Goal: Task Accomplishment & Management: Use online tool/utility

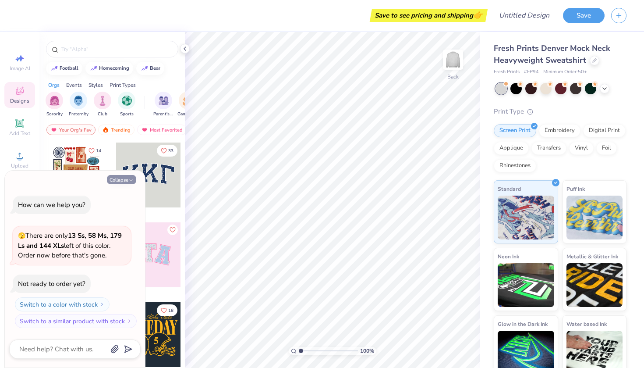
click at [129, 184] on button "Collapse" at bounding box center [121, 179] width 29 height 9
type textarea "x"
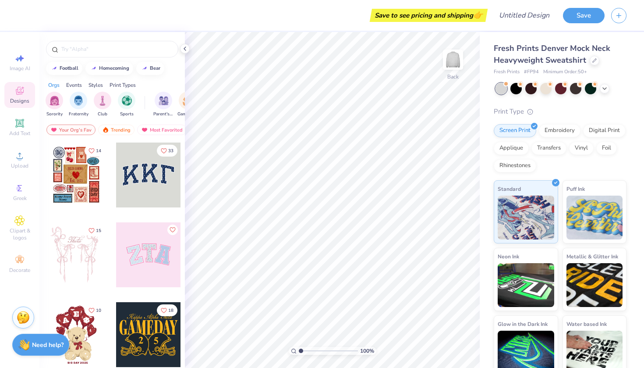
click at [151, 171] on div at bounding box center [148, 174] width 65 height 65
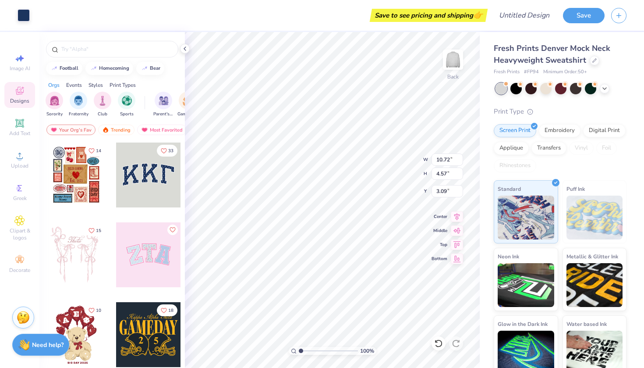
type input "10.63"
type input "4.44"
type input "3.12"
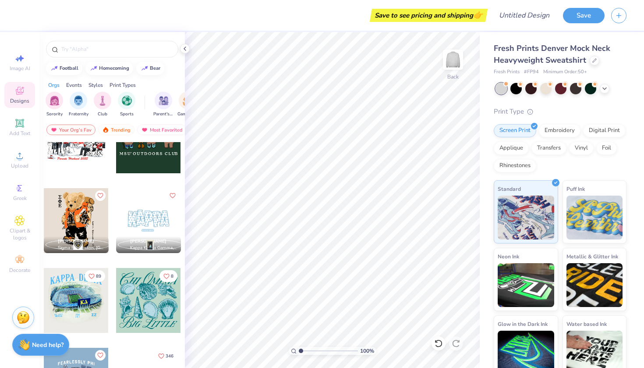
scroll to position [590, 0]
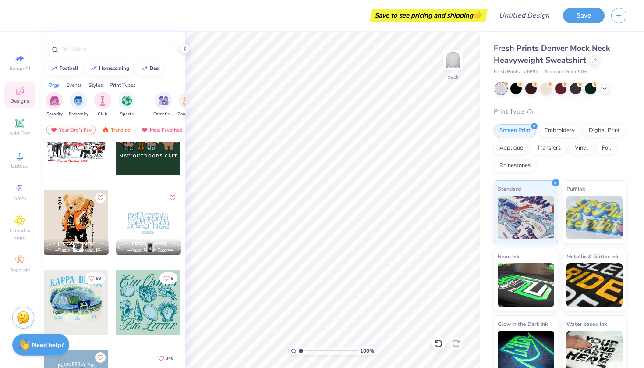
click at [140, 222] on div at bounding box center [148, 222] width 65 height 65
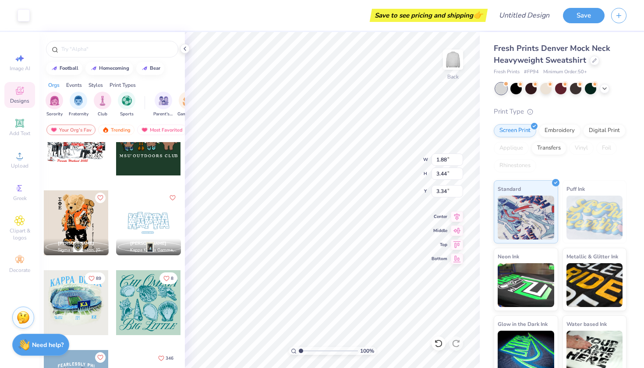
type input "2.11"
type input "3.49"
type input "3.40"
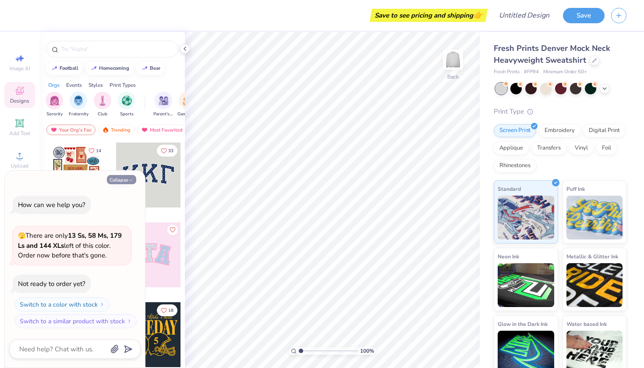
click at [124, 184] on button "Collapse" at bounding box center [121, 179] width 29 height 9
type textarea "x"
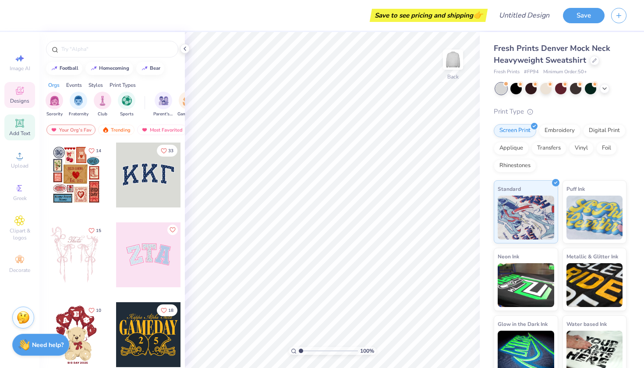
click at [28, 120] on div "Add Text" at bounding box center [19, 127] width 31 height 26
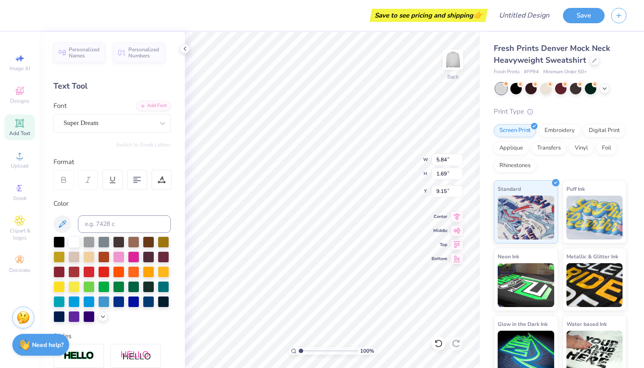
click at [16, 109] on div "Image AI Designs Add Text Upload Greek Clipart & logos Decorate" at bounding box center [19, 163] width 31 height 227
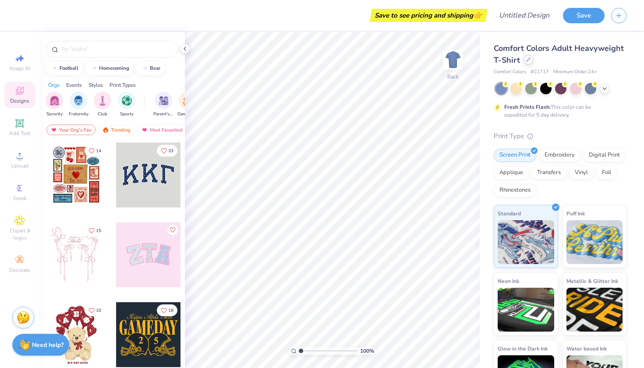
click at [531, 64] on div "Comfort Colors Adult Heavyweight T-Shirt" at bounding box center [560, 55] width 133 height 24
click at [528, 60] on icon at bounding box center [528, 59] width 4 height 4
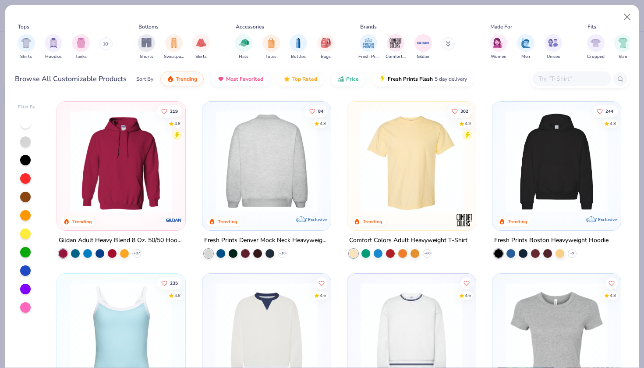
click at [211, 170] on img at bounding box center [155, 161] width 111 height 102
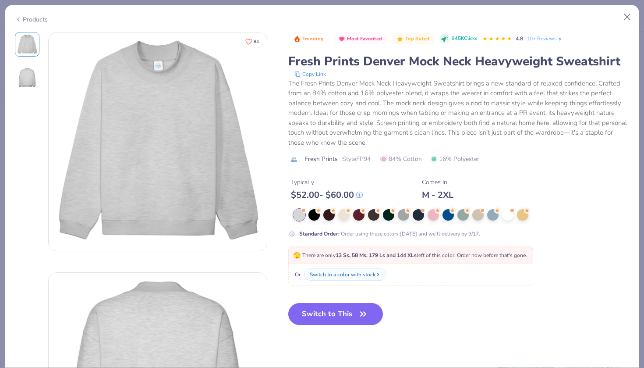
click at [324, 298] on div "Trending Most Favorited Top Rated 945K Clicks 4.8 10+ Reviews Fresh Prints Denv…" at bounding box center [458, 185] width 341 height 307
click at [327, 312] on button "Switch to This" at bounding box center [335, 314] width 95 height 22
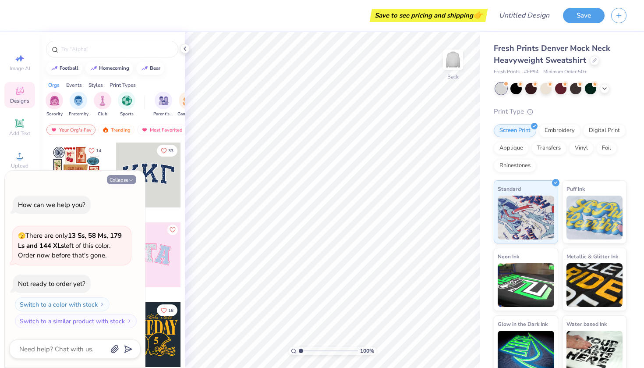
click at [124, 181] on button "Collapse" at bounding box center [121, 179] width 29 height 9
type textarea "x"
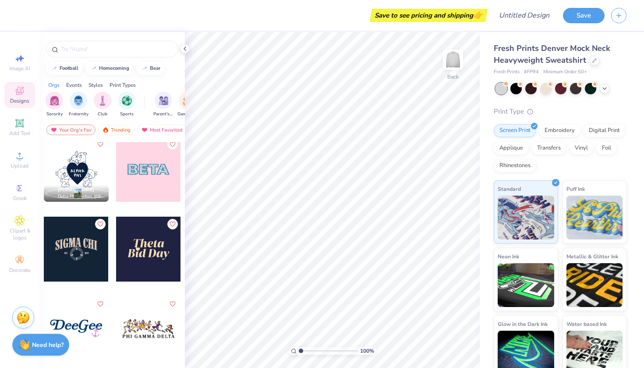
scroll to position [4155, 0]
